Goal: Ask a question

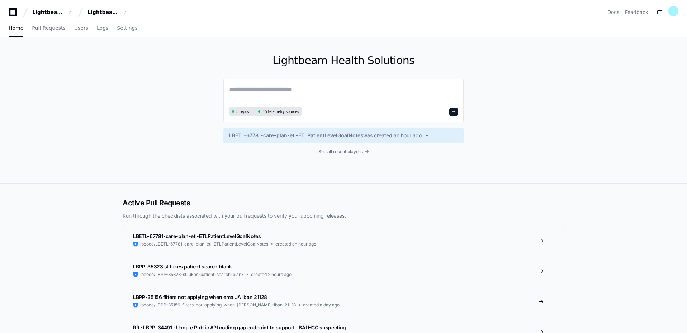
click at [323, 94] on textarea at bounding box center [343, 95] width 229 height 20
paste textarea "**********"
type textarea "**********"
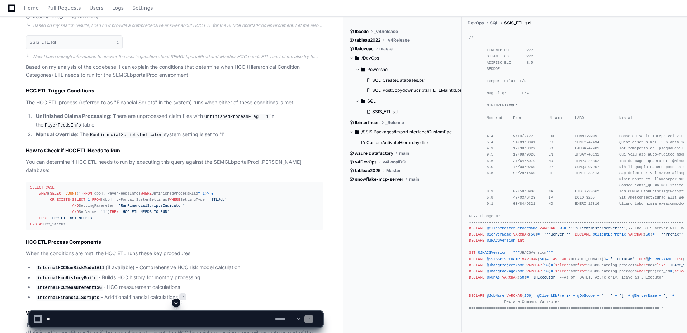
scroll to position [287, 0]
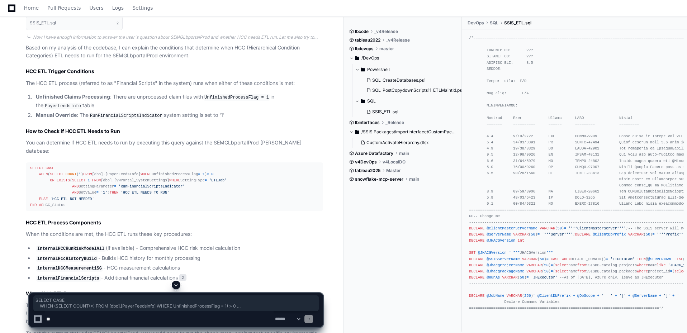
drag, startPoint x: 85, startPoint y: 206, endPoint x: 31, endPoint y: 159, distance: 71.4
click at [30, 165] on div "SELECT CASE WHEN ( SELECT COUNT ( * ) FROM [dbo].[PayerFeedsInfo] WHERE Unfinis…" at bounding box center [174, 186] width 289 height 43
click at [99, 204] on div "SELECT CASE WHEN ( SELECT COUNT ( * ) FROM [dbo].[PayerFeedsInfo] WHERE Unfinis…" at bounding box center [174, 186] width 289 height 43
drag, startPoint x: 78, startPoint y: 207, endPoint x: 31, endPoint y: 158, distance: 67.9
click at [31, 165] on div "SELECT CASE WHEN ( SELECT COUNT ( * ) FROM [dbo].[PayerFeedsInfo] WHERE Unfinis…" at bounding box center [174, 186] width 289 height 43
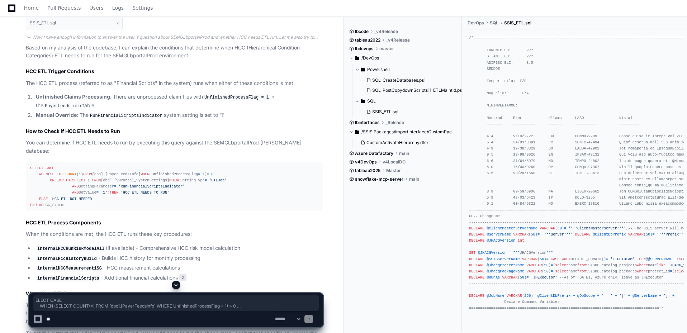
drag, startPoint x: 75, startPoint y: 189, endPoint x: 98, endPoint y: 199, distance: 24.6
click at [76, 189] on div "SELECT CASE WHEN ( SELECT COUNT ( * ) FROM [dbo].[PayerFeedsInfo] WHERE Unfinis…" at bounding box center [174, 186] width 289 height 43
click at [105, 208] on div "SELECT CASE WHEN ( SELECT COUNT ( * ) FROM [dbo].[PayerFeedsInfo] WHERE Unfinis…" at bounding box center [174, 186] width 289 height 43
drag, startPoint x: 86, startPoint y: 206, endPoint x: 44, endPoint y: 170, distance: 55.4
click at [29, 162] on pre "SELECT CASE WHEN ( SELECT COUNT ( * ) FROM [dbo].[PayerFeedsInfo] WHERE Unfinis…" at bounding box center [174, 186] width 297 height 49
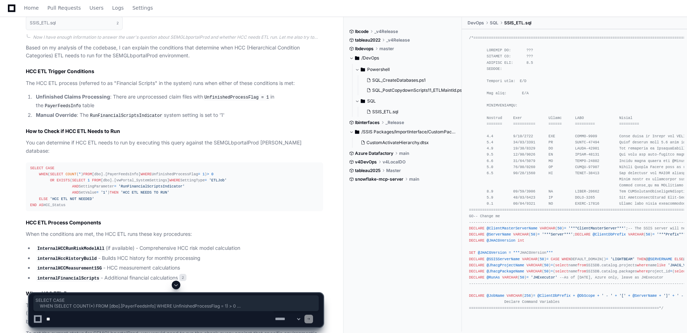
copy div "SELECT CASE WHEN ( SELECT COUNT ( * ) FROM [dbo].[PayerFeedsInfo] WHERE Unfinis…"
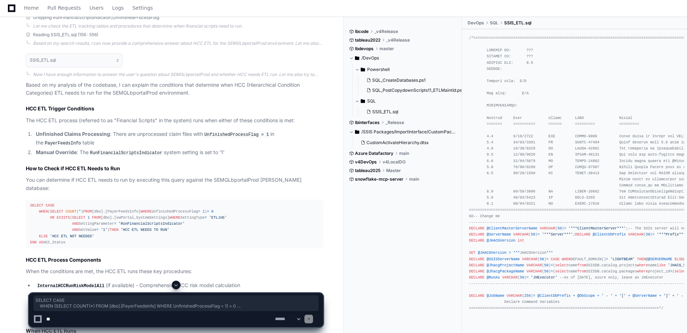
scroll to position [359, 0]
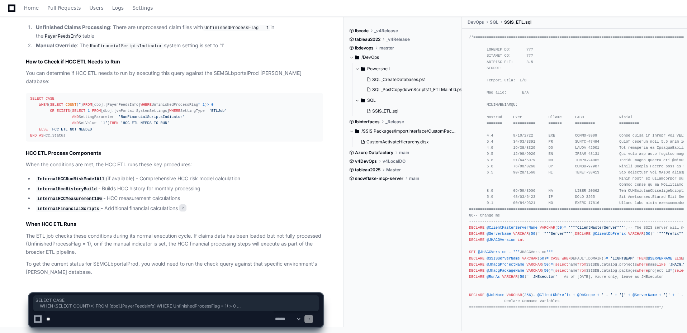
drag, startPoint x: 148, startPoint y: 314, endPoint x: 144, endPoint y: 314, distance: 4.0
click at [147, 314] on textarea at bounding box center [159, 319] width 229 height 16
type textarea "*"
type textarea "**********"
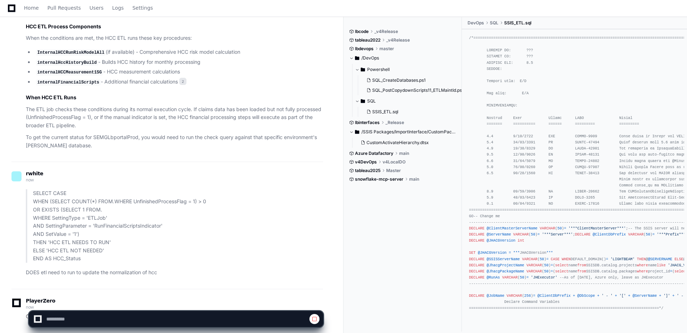
scroll to position [528, 0]
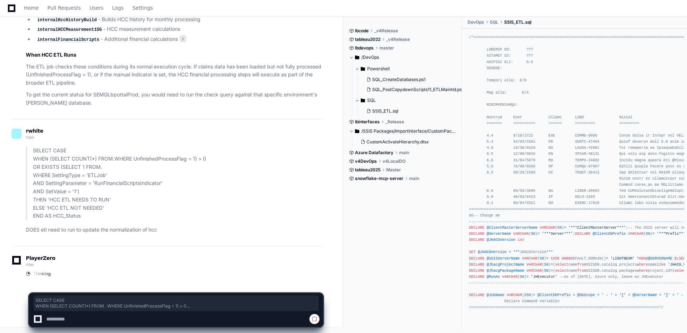
drag, startPoint x: 58, startPoint y: 200, endPoint x: 17, endPoint y: 152, distance: 62.8
click at [17, 152] on div "SELECT CASE WHEN (SELECT COUNT(*) FROM . WHERE UnfinishedProcessFlag = 1) > 0 O…" at bounding box center [166, 190] width 311 height 87
copy p "SELECT CASE WHEN (SELECT COUNT(*) FROM . WHERE UnfinishedProcessFlag = 1) > 0 O…"
click at [93, 311] on div "SELECT CASE WHEN (SELECT COUNT(*) FROM . WHERE UnfinishedProcessFlag = 1) > 0 O…" at bounding box center [176, 310] width 295 height 34
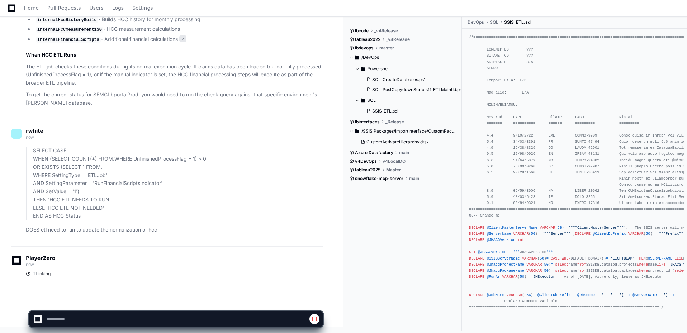
click at [37, 321] on div at bounding box center [37, 319] width 5 height 5
click at [38, 316] on div at bounding box center [38, 319] width 8 height 8
click at [39, 316] on div at bounding box center [37, 319] width 9 height 9
click at [39, 316] on div at bounding box center [37, 318] width 11 height 11
click at [36, 272] on span "Thinking" at bounding box center [42, 274] width 18 height 6
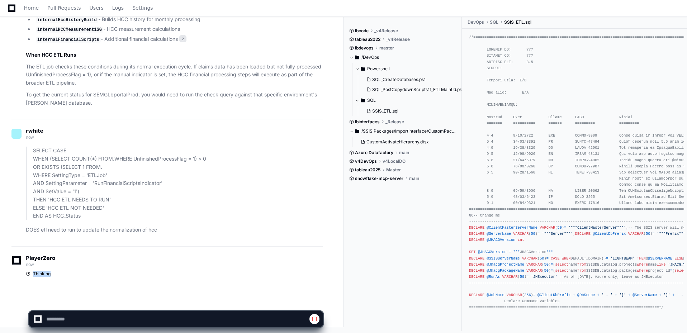
click at [37, 271] on span "Thinking" at bounding box center [42, 274] width 18 height 6
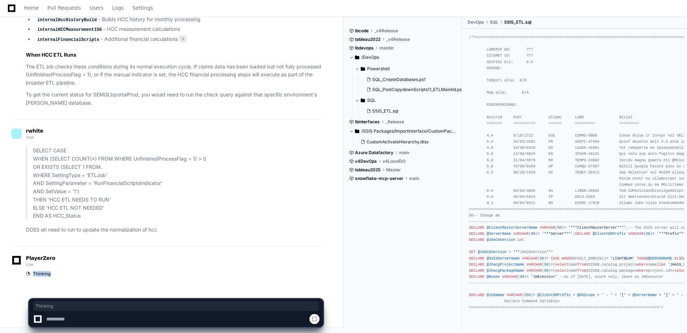
click at [36, 271] on span "Thinking" at bounding box center [42, 274] width 18 height 6
